Goal: Check status: Check status

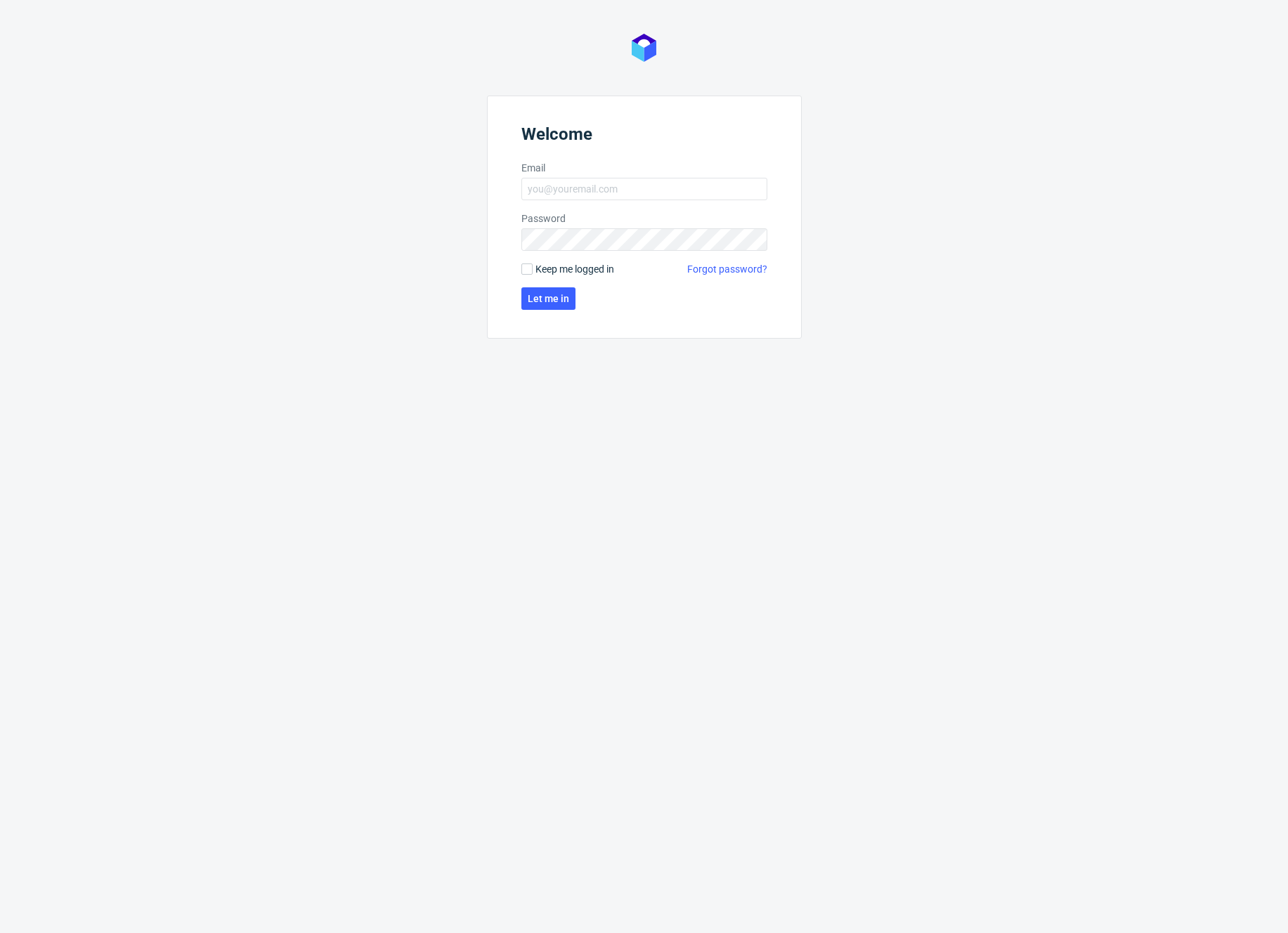
click at [0, 601] on nordpass-portal at bounding box center [0, 933] width 0 height 0
type input "[PERSON_NAME][EMAIL_ADDRESS][DOMAIN_NAME]"
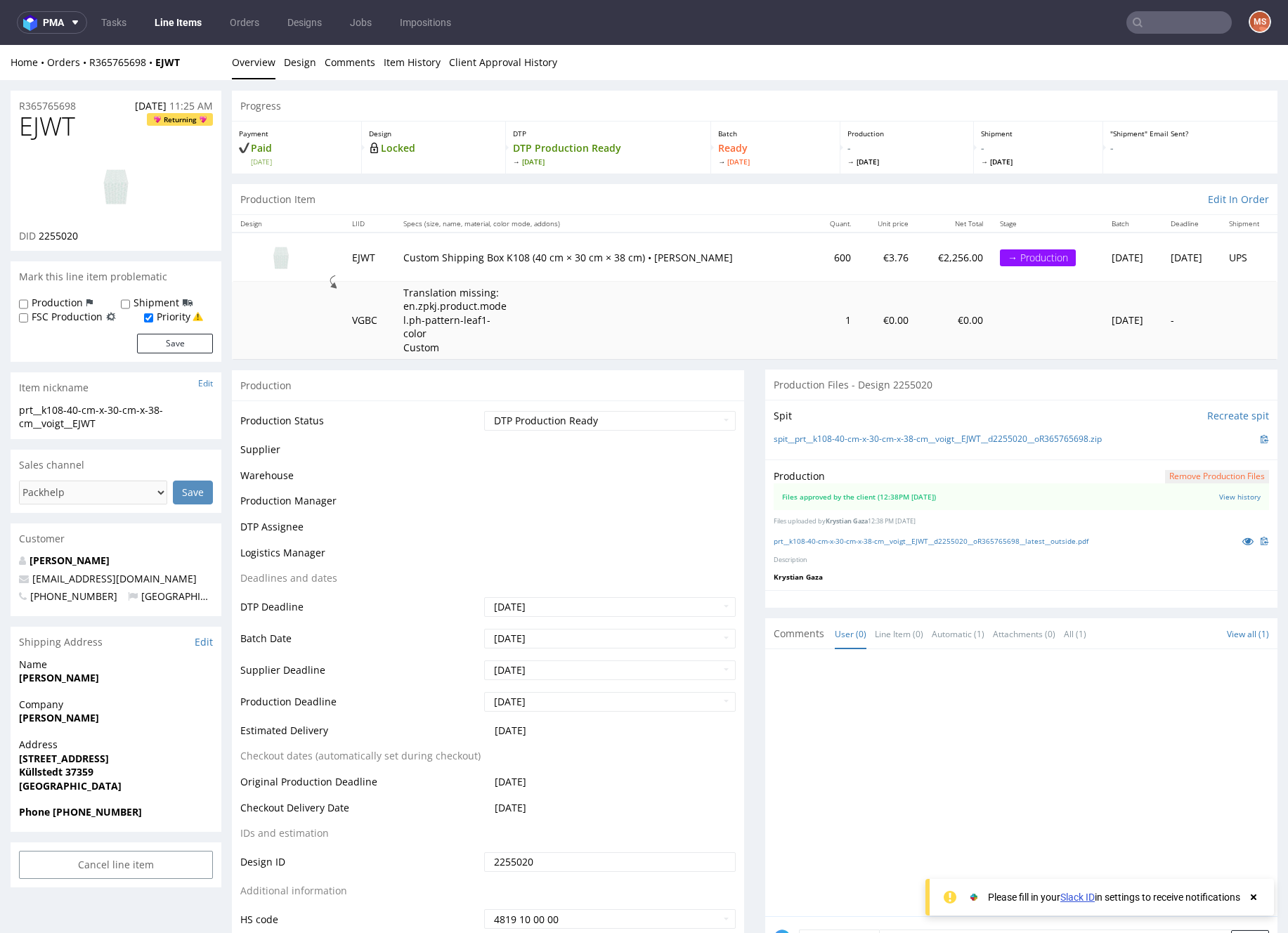
click at [118, 178] on img at bounding box center [115, 186] width 112 height 64
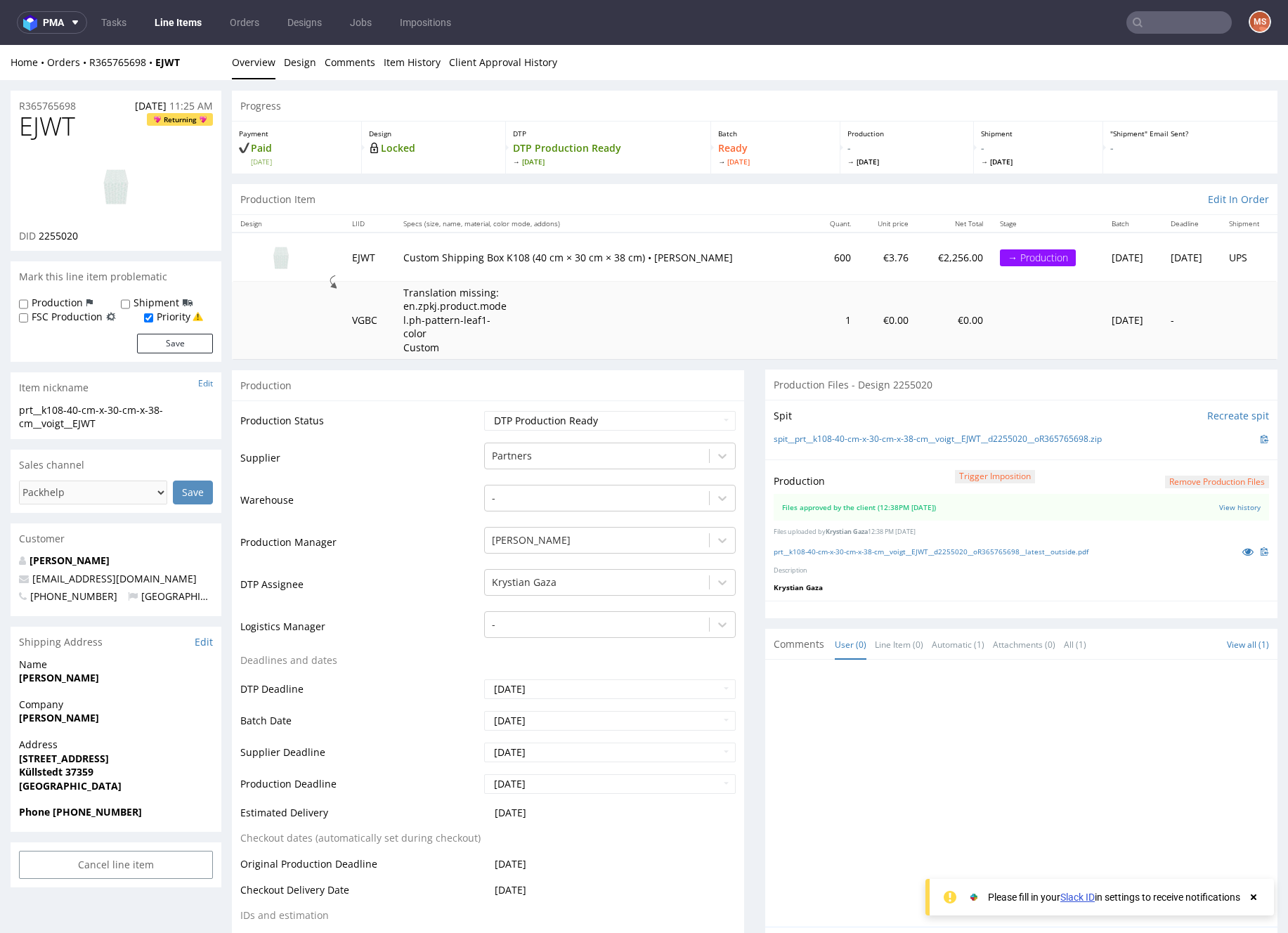
click at [683, 70] on div "Home Orders R365765698 EJWT Overview Design Comments Item History Client Approv…" at bounding box center [644, 63] width 1288 height 35
